Goal: Check status: Check status

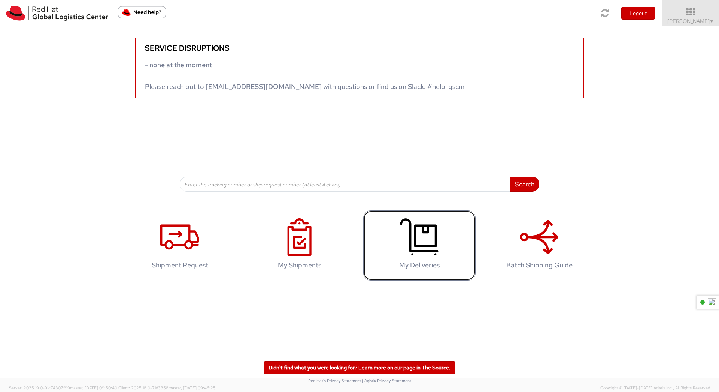
click at [431, 270] on link "My Deliveries" at bounding box center [419, 245] width 112 height 70
